Goal: Information Seeking & Learning: Check status

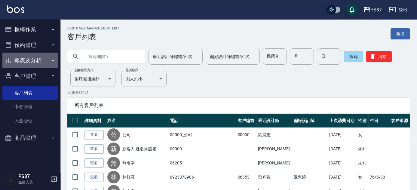
click at [17, 61] on button "報表及分析" at bounding box center [29, 61] width 55 height 16
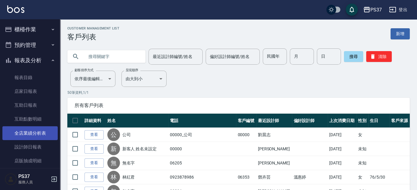
click at [28, 134] on link "全店業績分析表" at bounding box center [29, 133] width 55 height 14
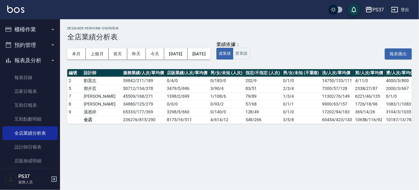
click at [250, 48] on div "業績依據：" at bounding box center [233, 44] width 33 height 6
click at [250, 50] on button "實業績" at bounding box center [241, 54] width 17 height 12
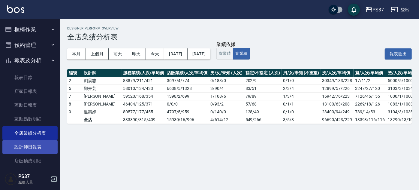
click at [37, 149] on link "設計師日報表" at bounding box center [29, 147] width 55 height 14
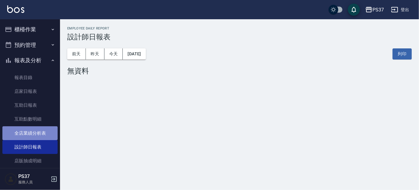
click at [35, 133] on link "全店業績分析表" at bounding box center [29, 133] width 55 height 14
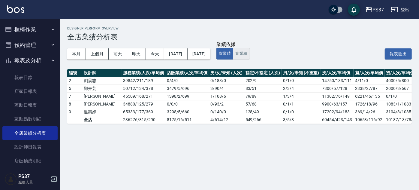
click at [250, 54] on button "實業績" at bounding box center [241, 54] width 17 height 12
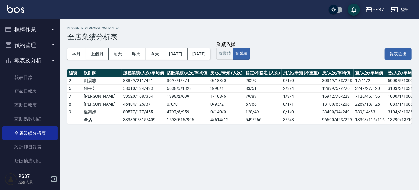
click at [27, 62] on button "報表及分析" at bounding box center [29, 61] width 55 height 16
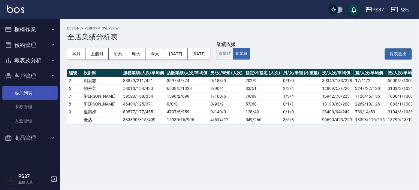
click at [31, 91] on link "客戶列表" at bounding box center [29, 93] width 55 height 14
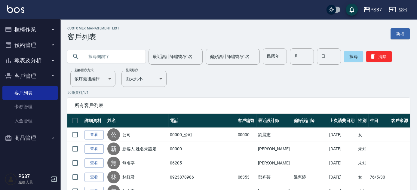
click at [276, 60] on input "民國年" at bounding box center [275, 56] width 24 height 16
